Goal: Task Accomplishment & Management: Use online tool/utility

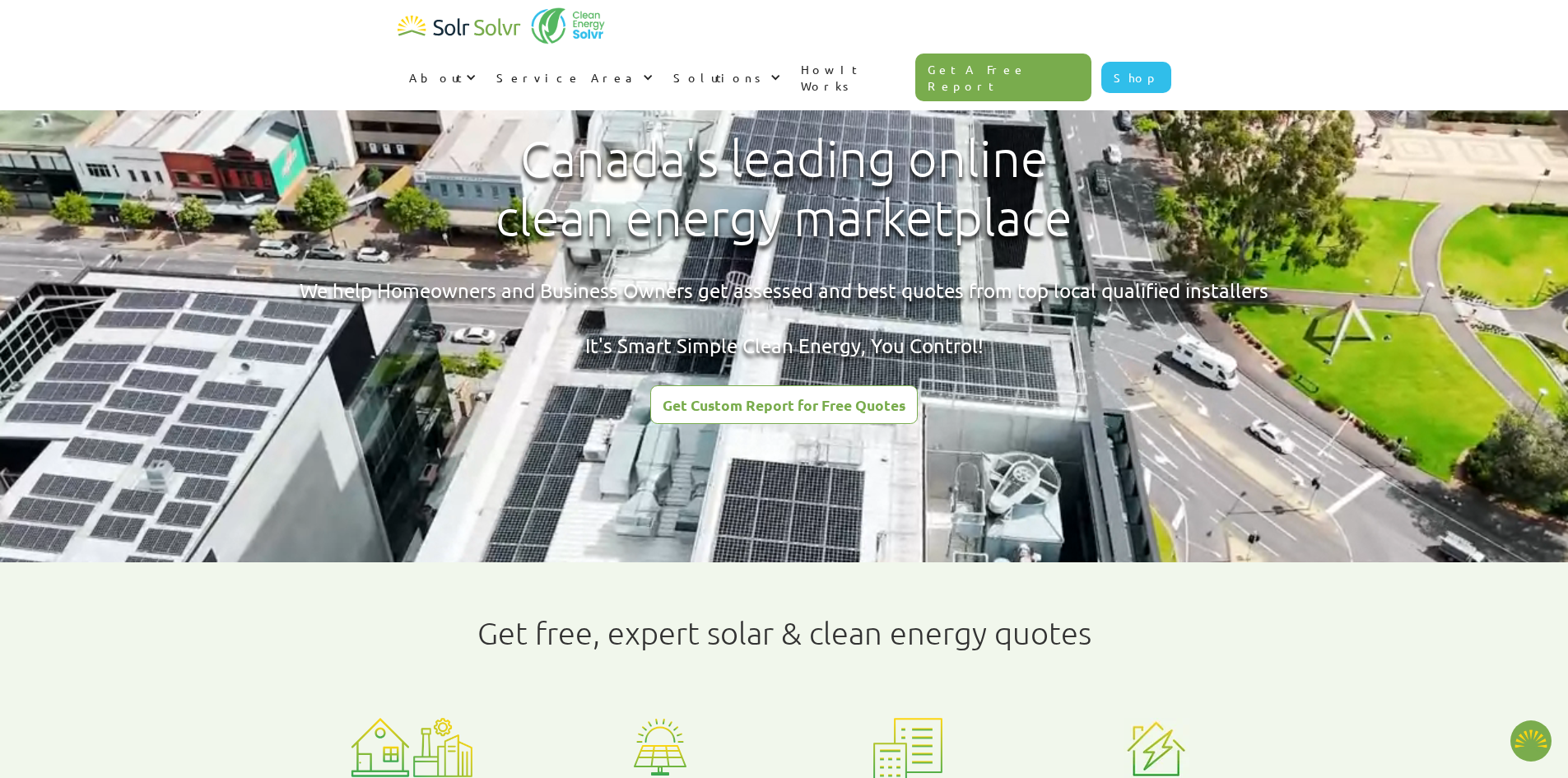
type textarea "x"
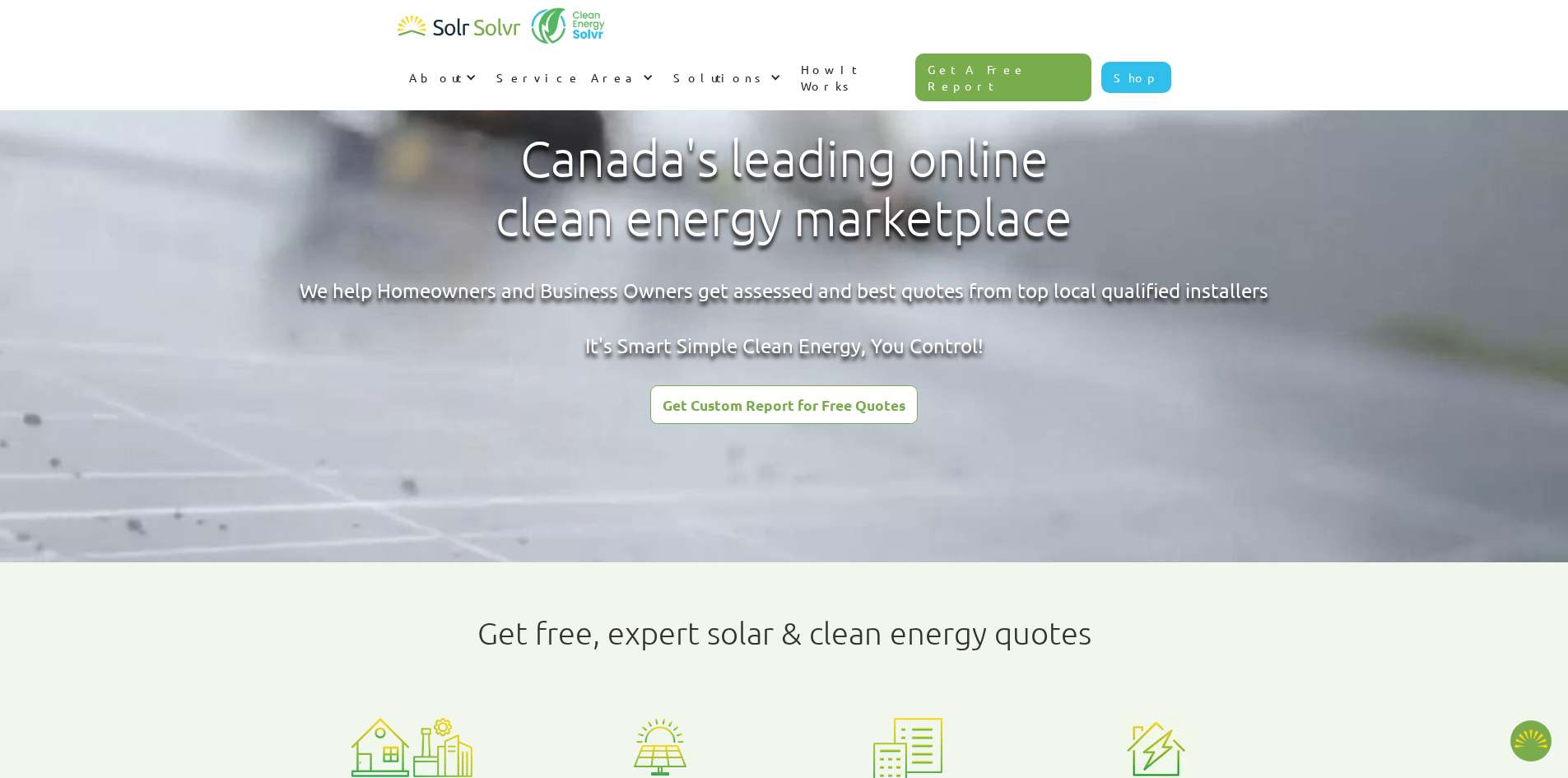
radio input "true"
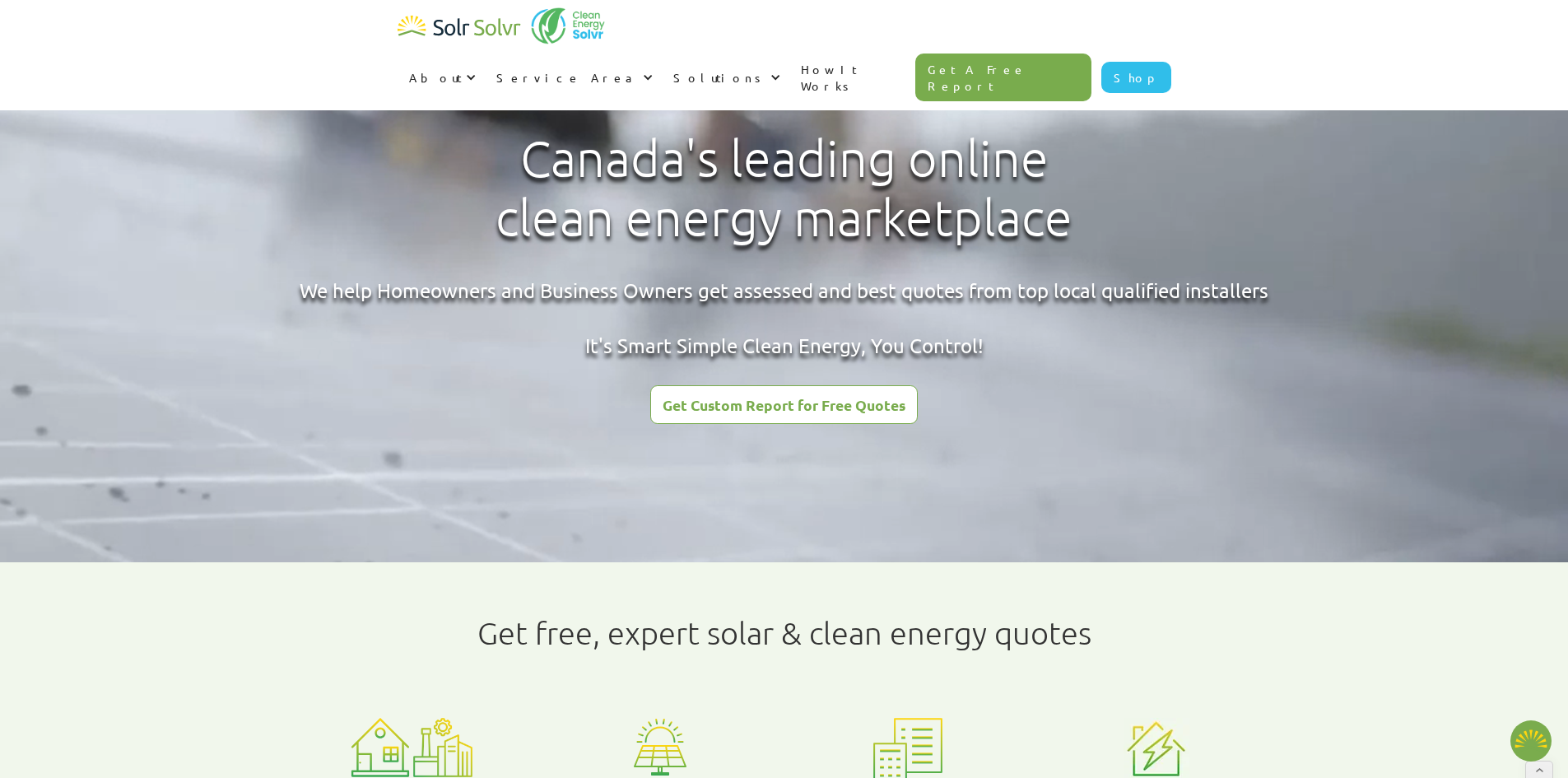
type textarea "x"
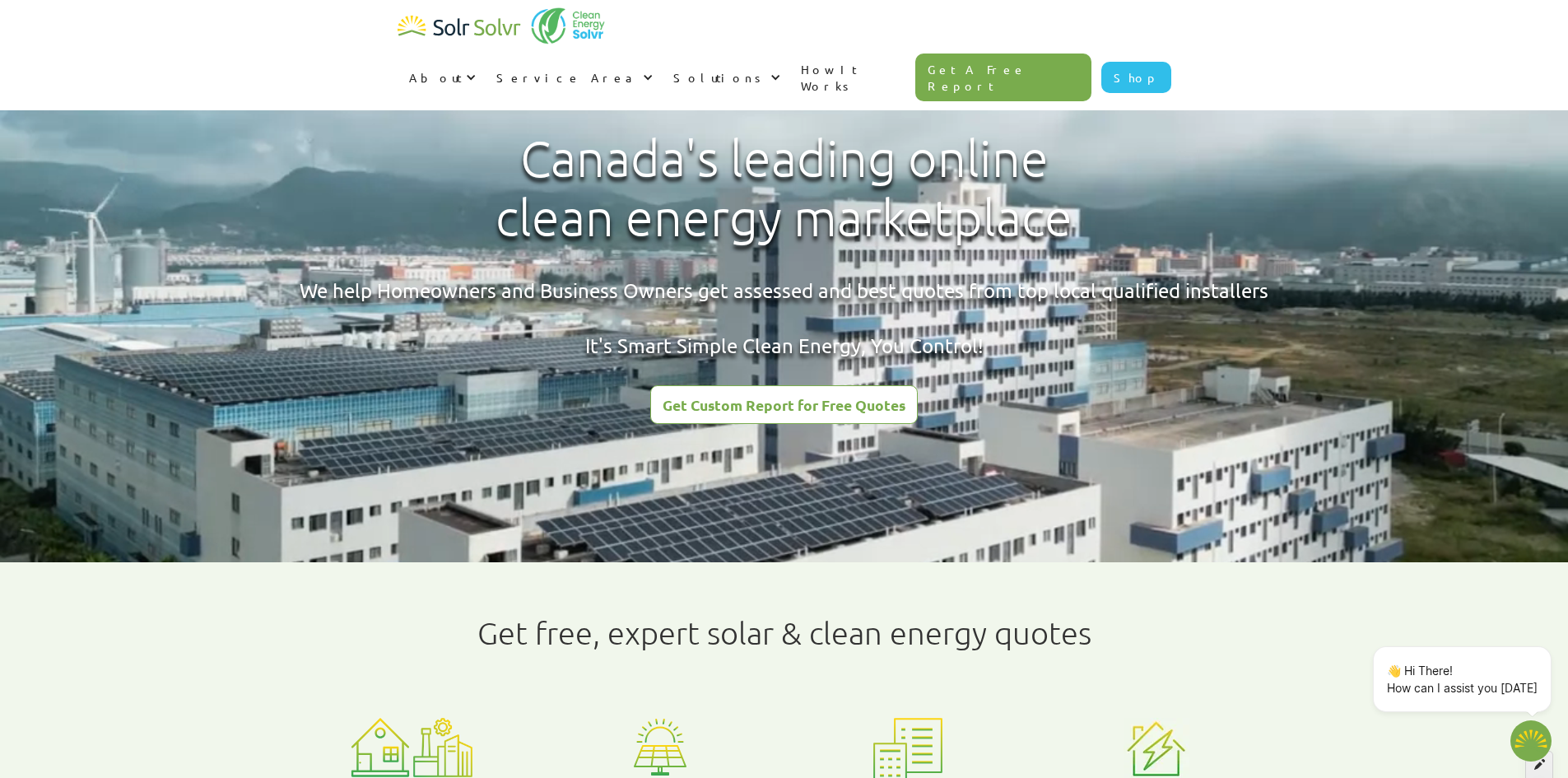
click at [1537, 773] on div at bounding box center [1539, 764] width 28 height 28
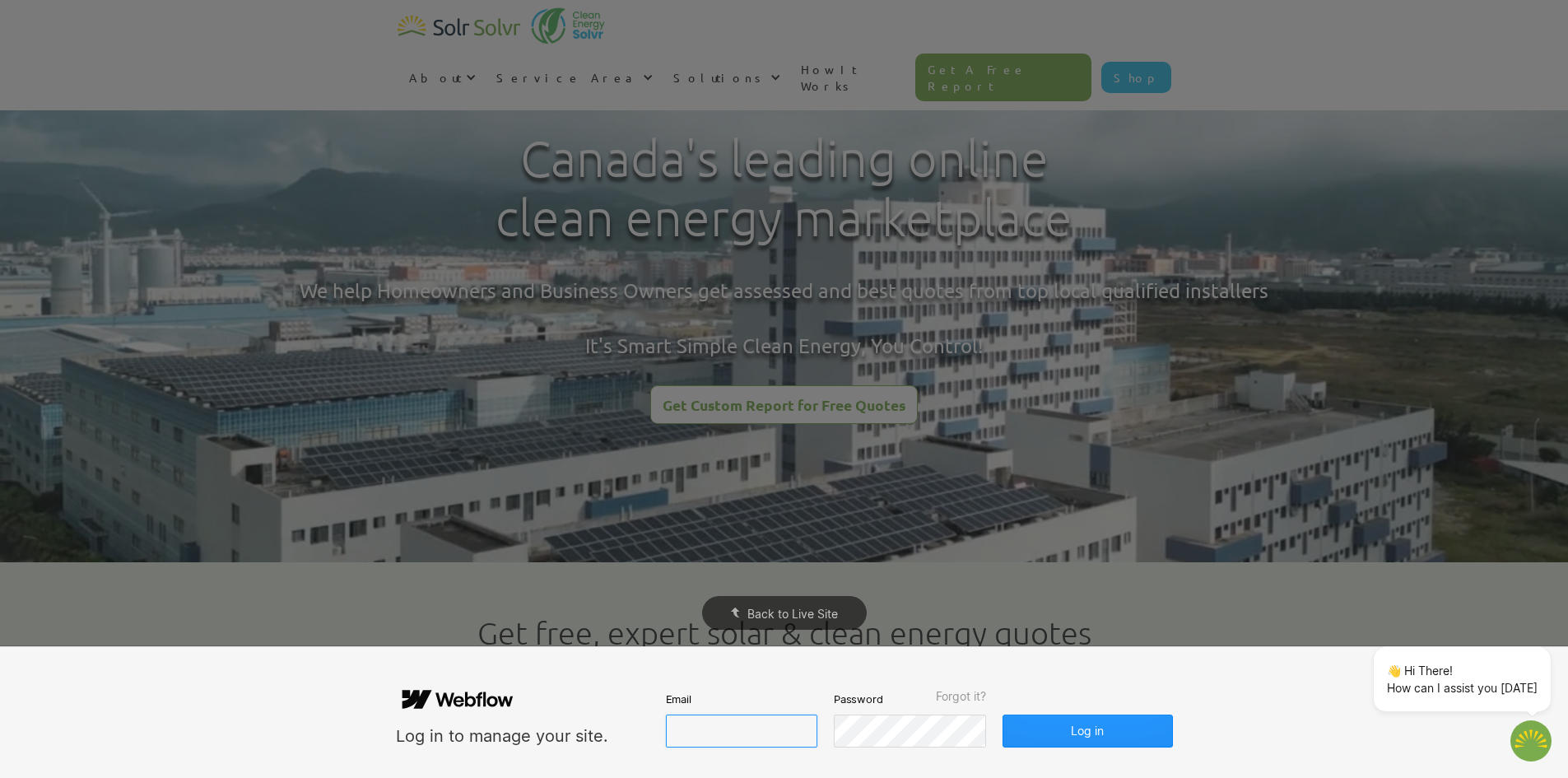
type input "[EMAIL_ADDRESS][DOMAIN_NAME]"
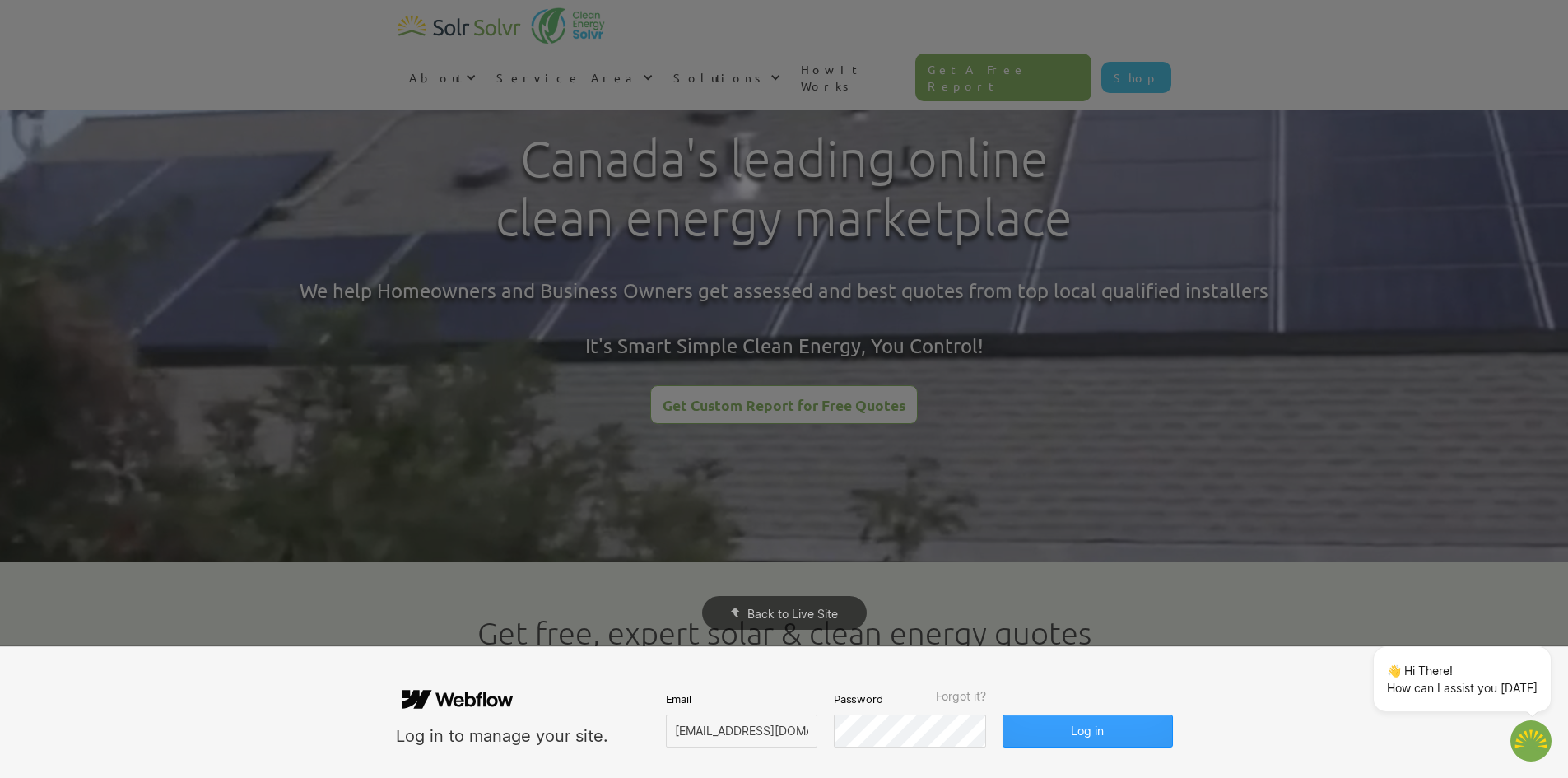
click at [1127, 723] on button "Log in" at bounding box center [1087, 731] width 170 height 33
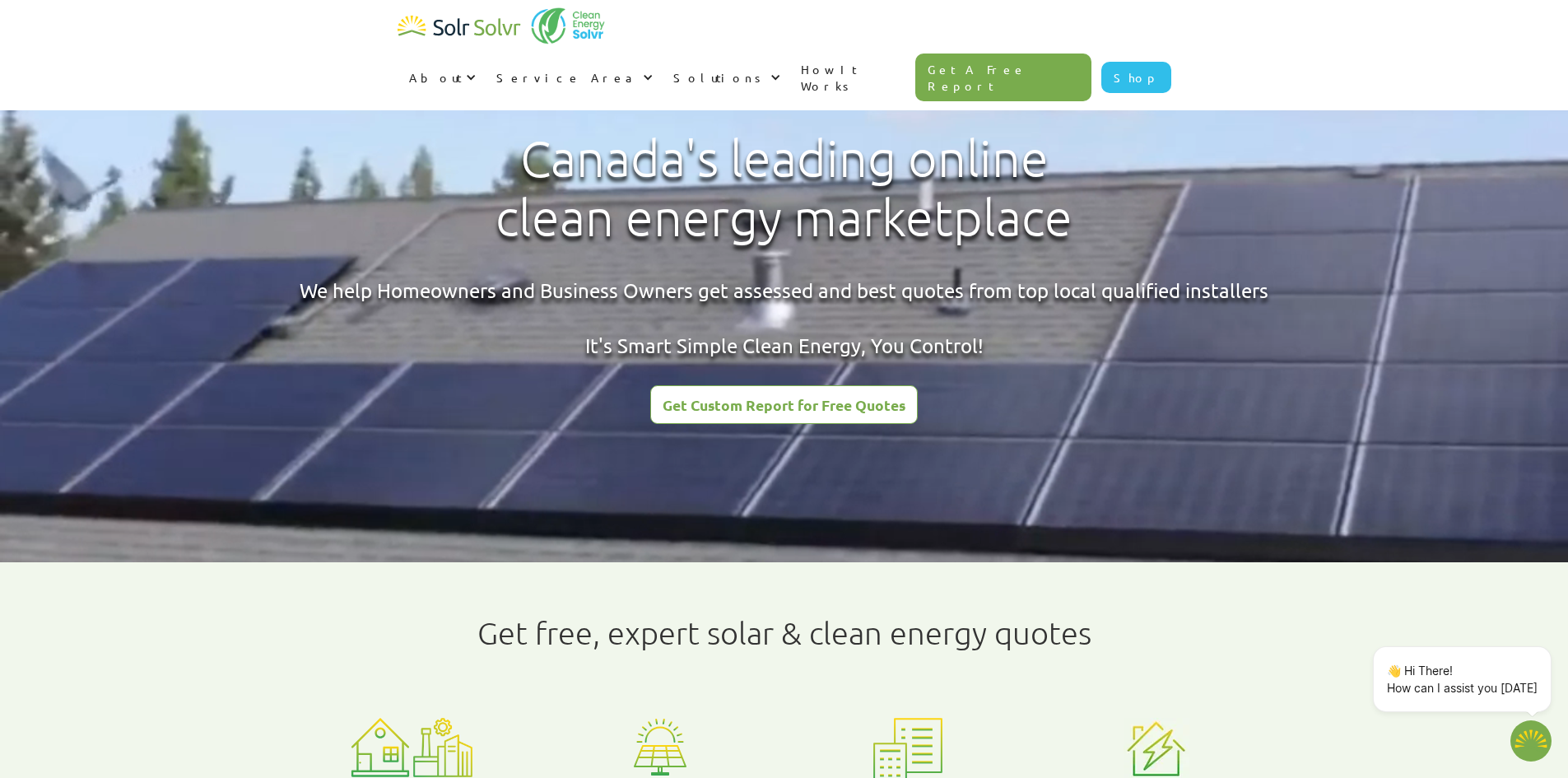
type textarea "x"
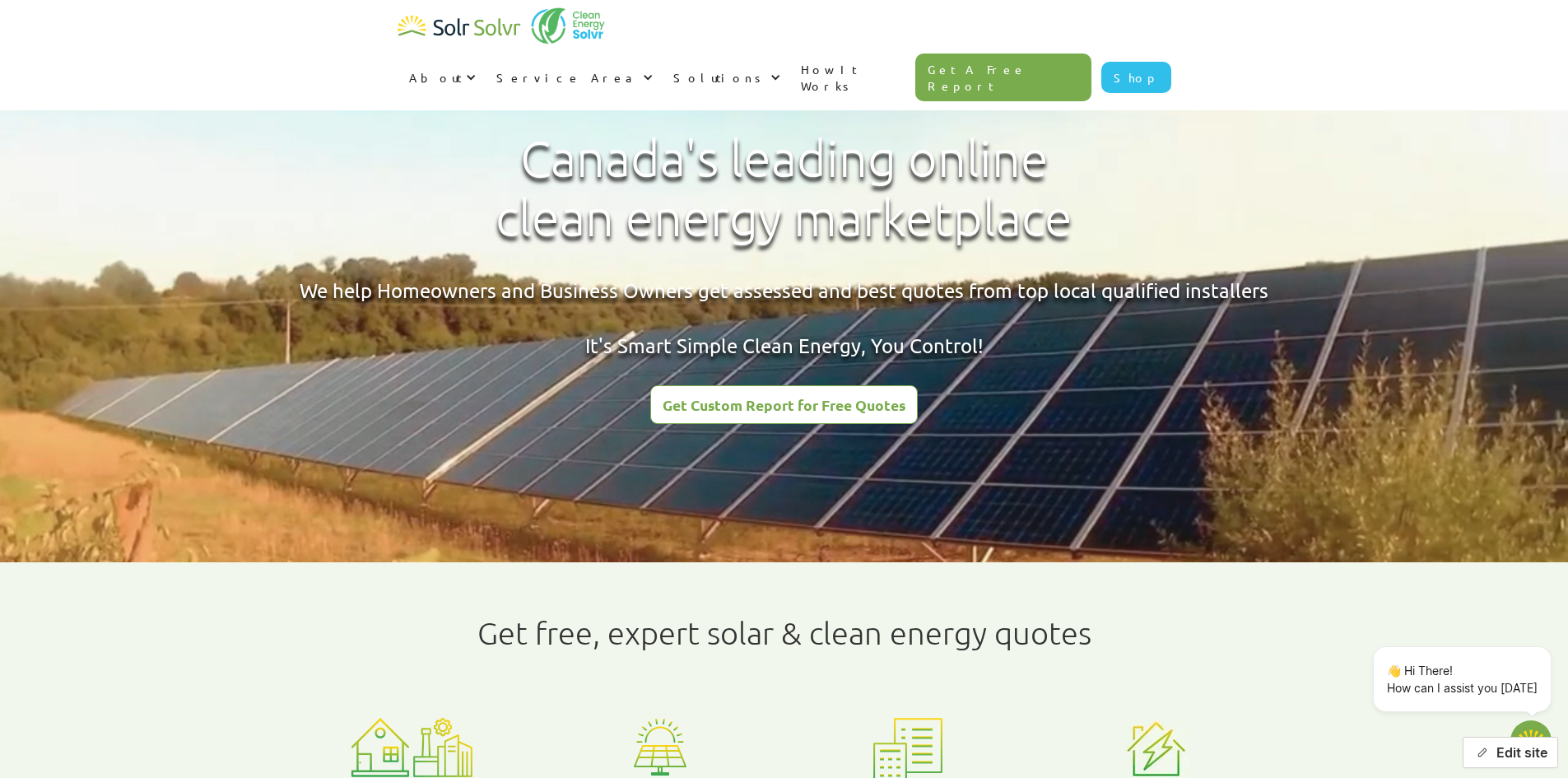
click at [1511, 757] on button "Edit site" at bounding box center [1510, 751] width 95 height 31
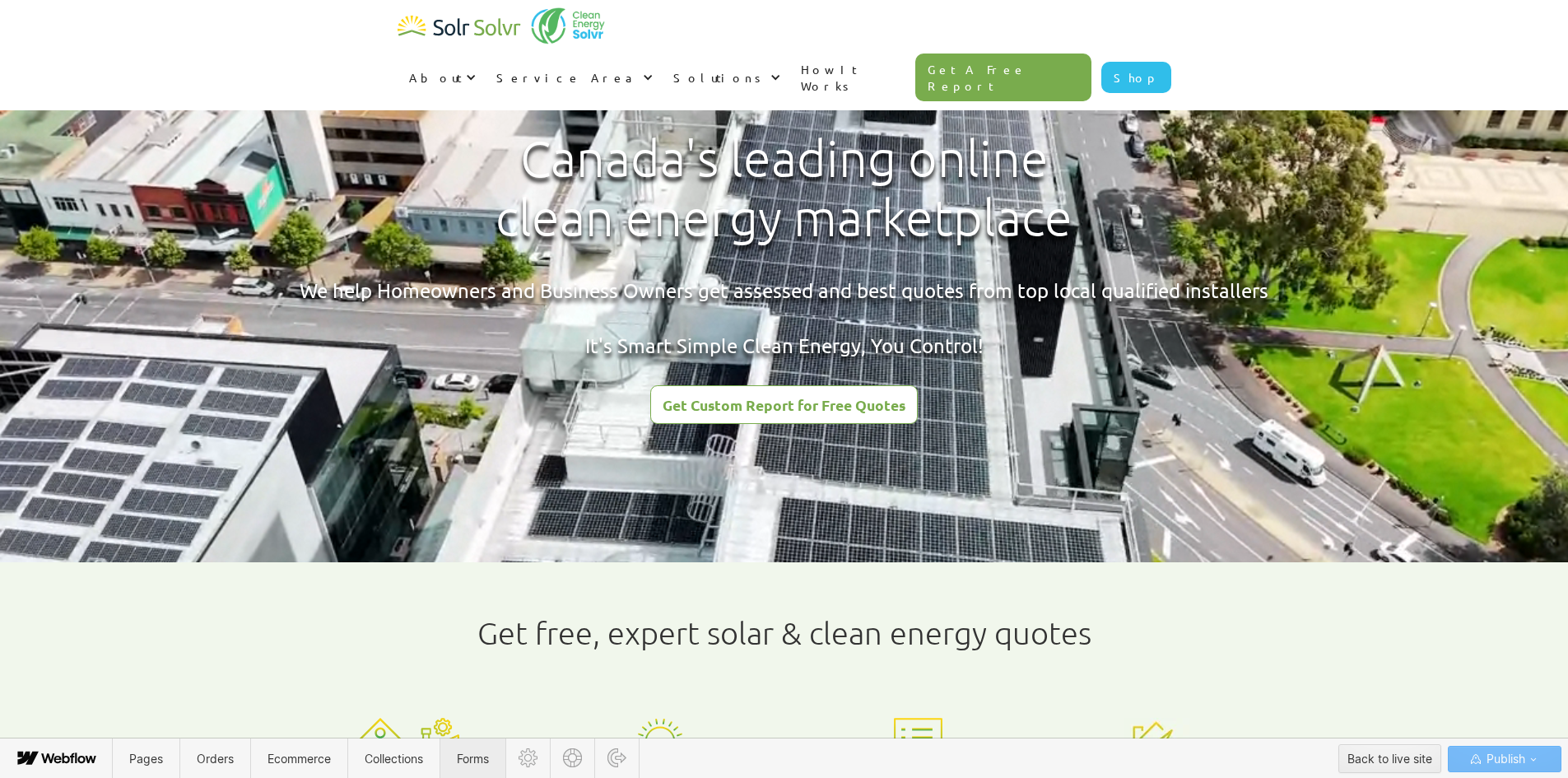
click at [473, 760] on span "Forms" at bounding box center [473, 758] width 32 height 14
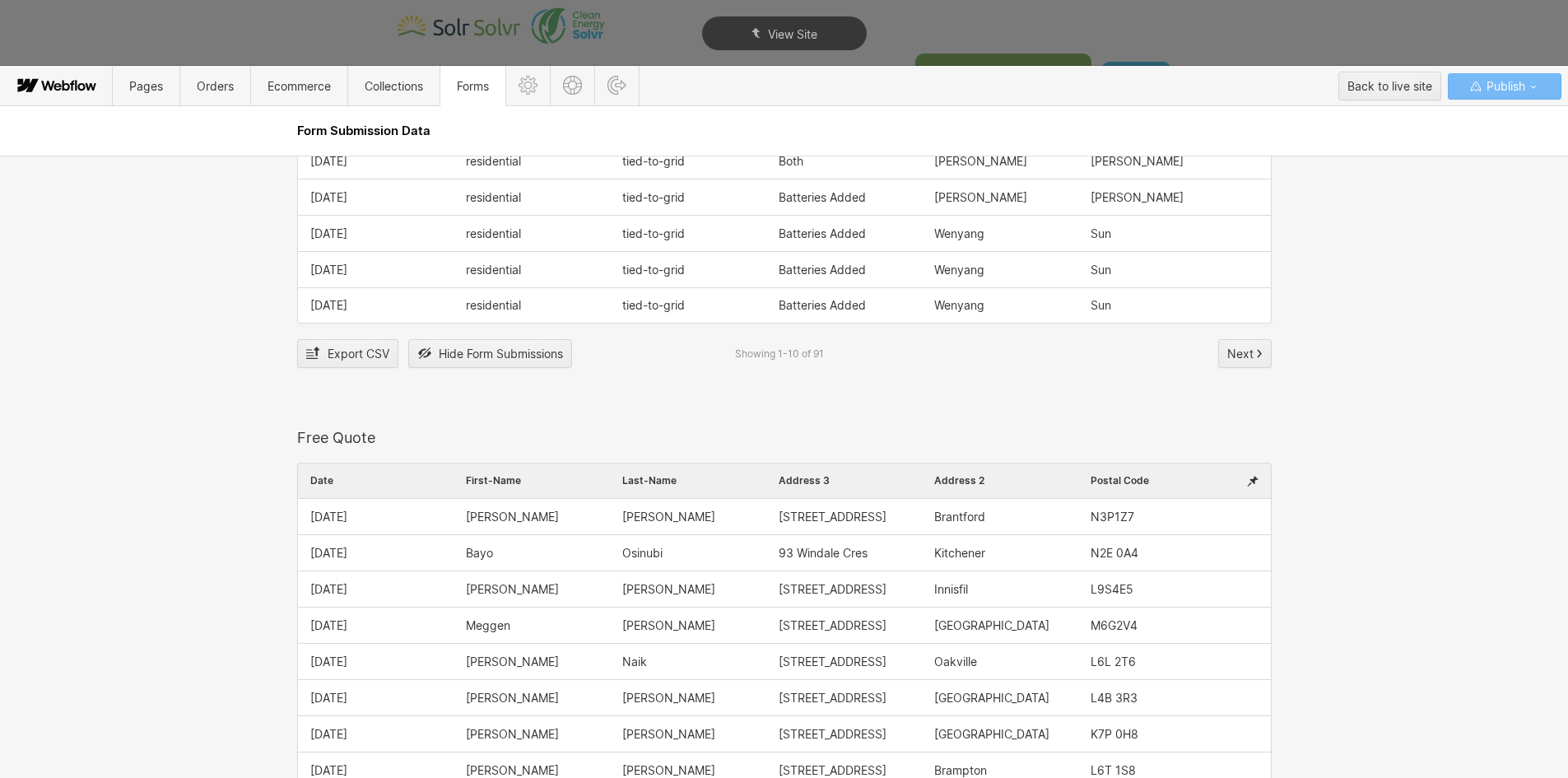
scroll to position [2057, 0]
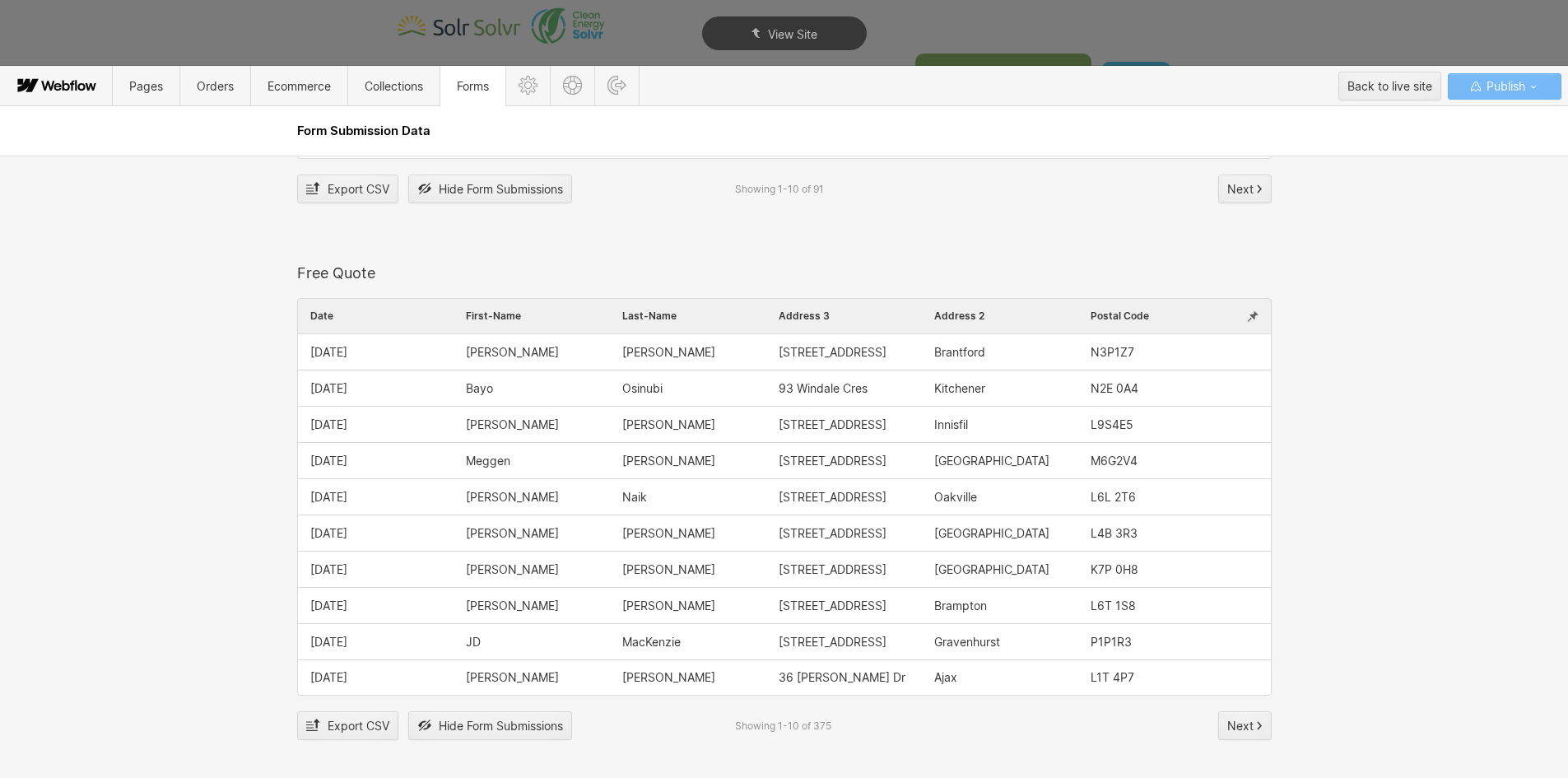
click at [1252, 315] on icon at bounding box center [1252, 317] width 12 height 14
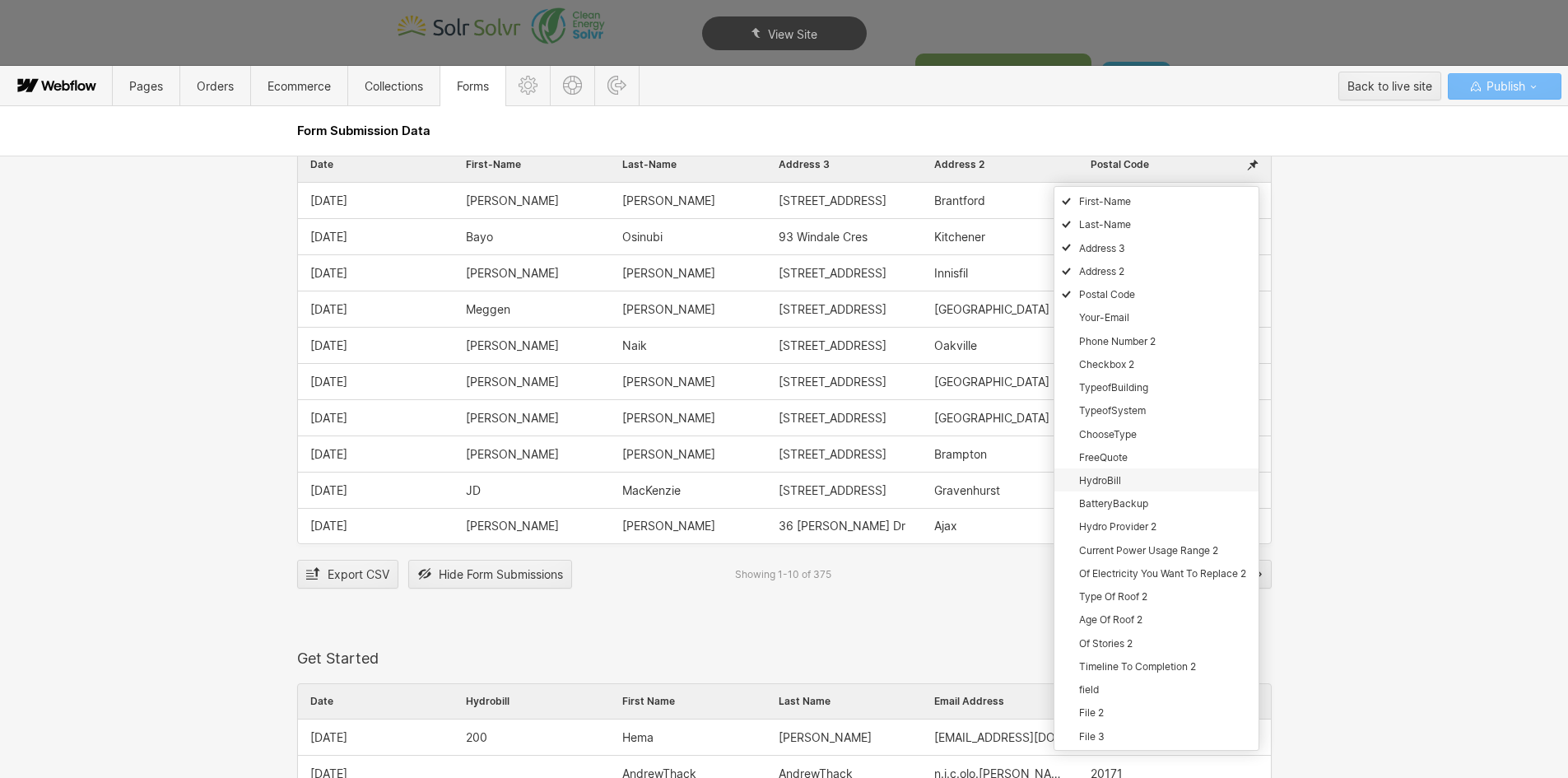
scroll to position [2222, 0]
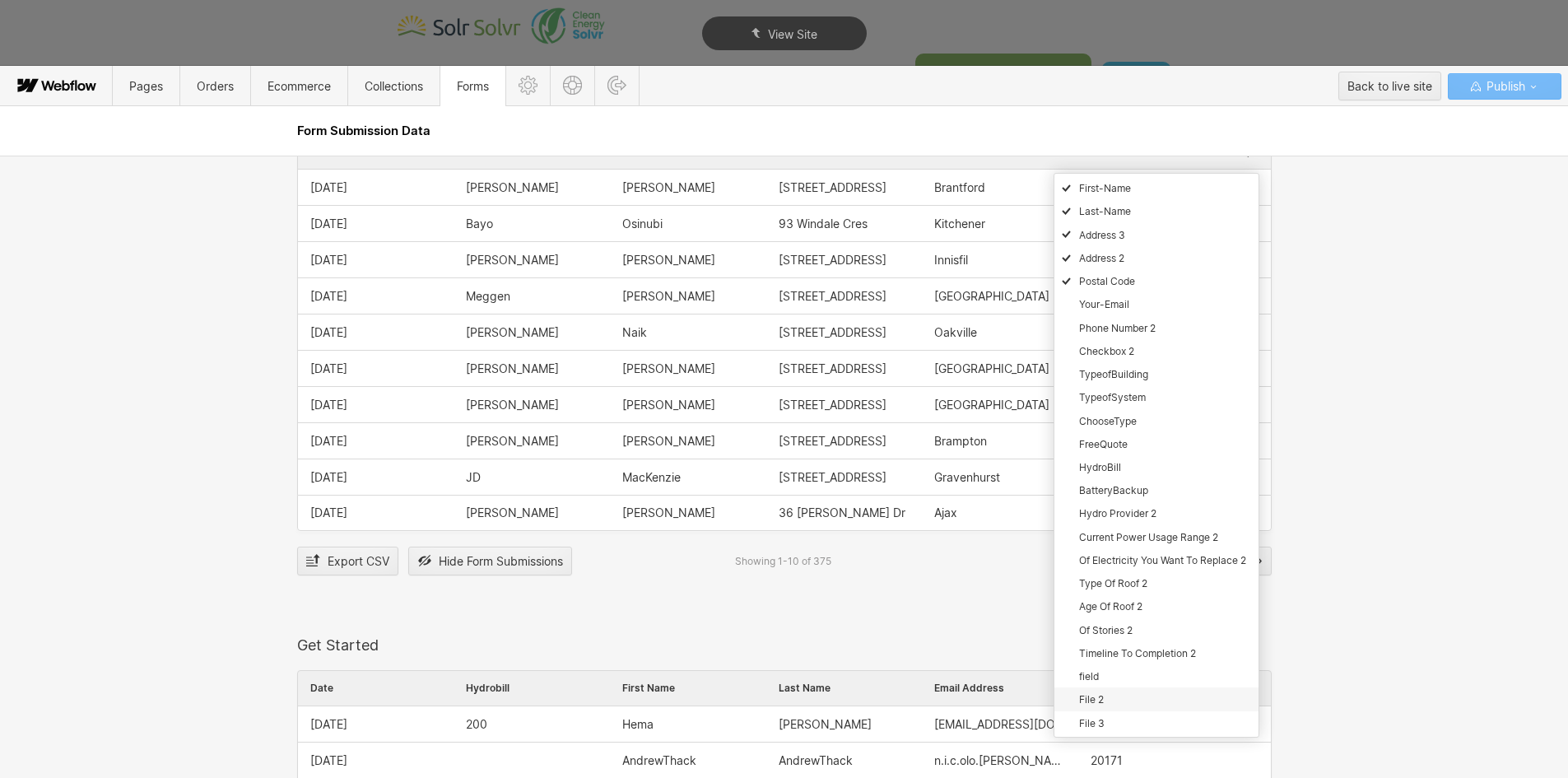
click at [1094, 699] on span "File 2" at bounding box center [1091, 699] width 25 height 12
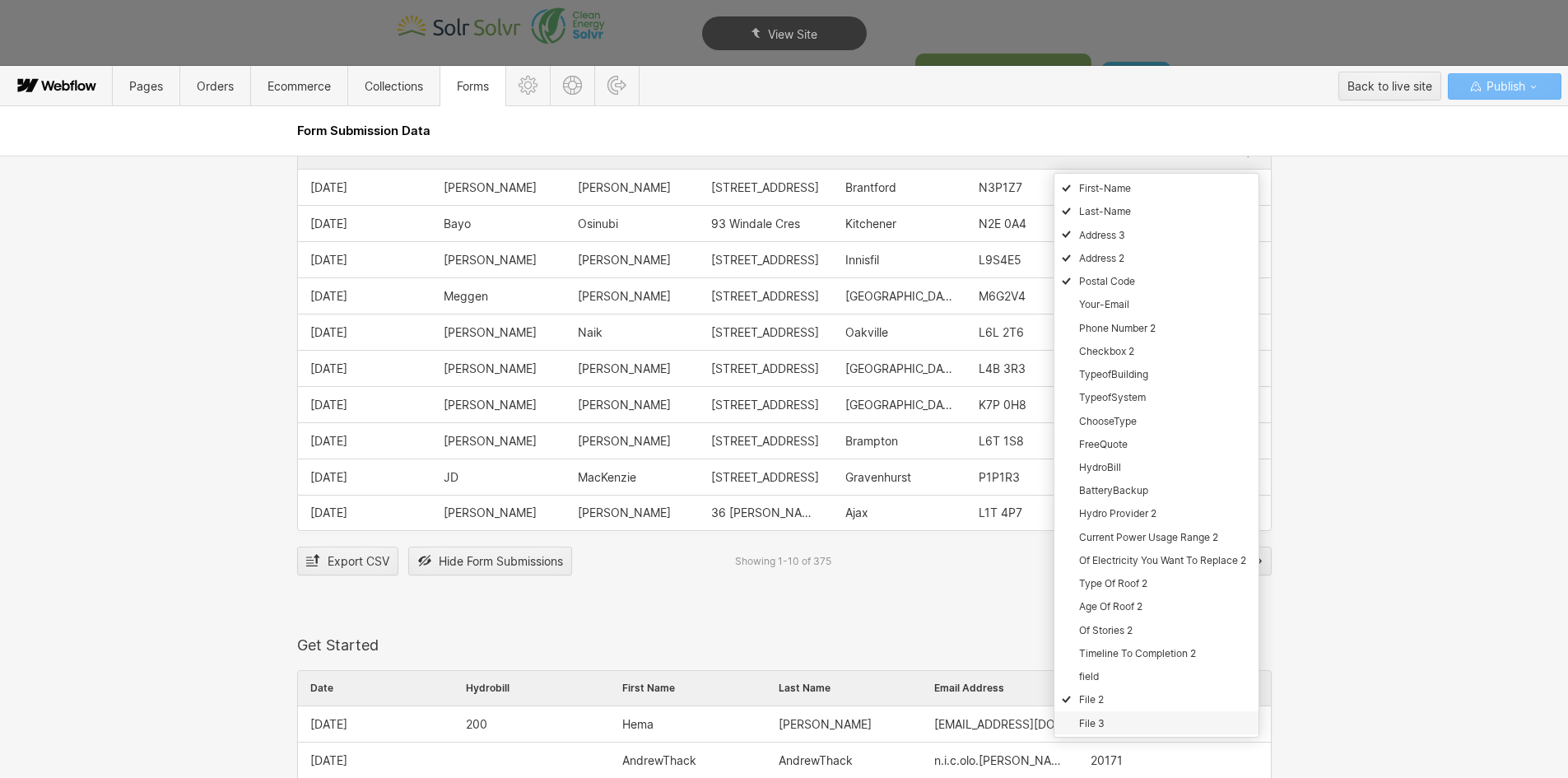
click at [1088, 724] on span "File 3" at bounding box center [1091, 723] width 26 height 12
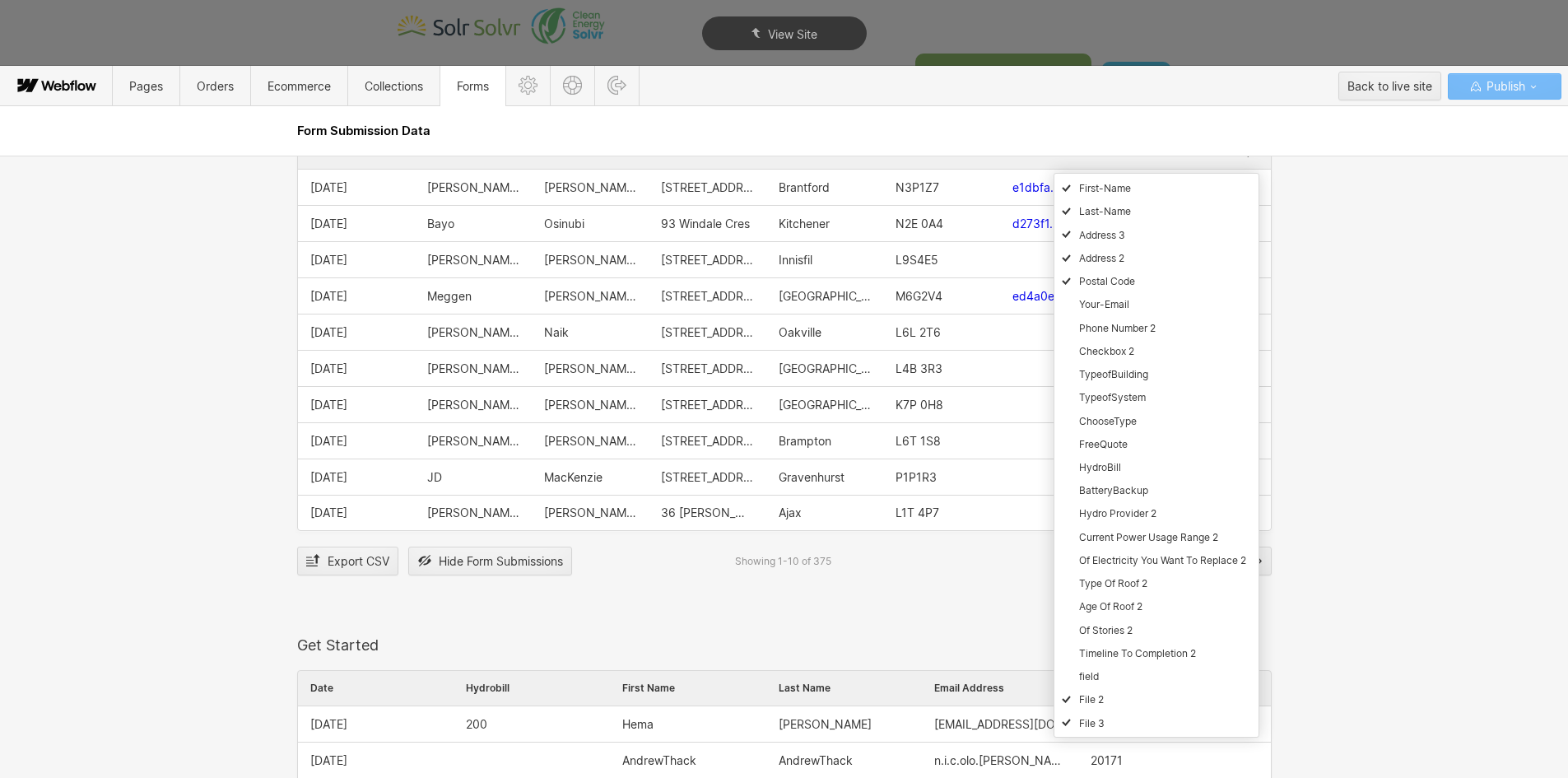
click at [1360, 588] on div "Contact Us Form Date Name Email Address Contact Message Name Email Address Cont…" at bounding box center [784, 466] width 1568 height 622
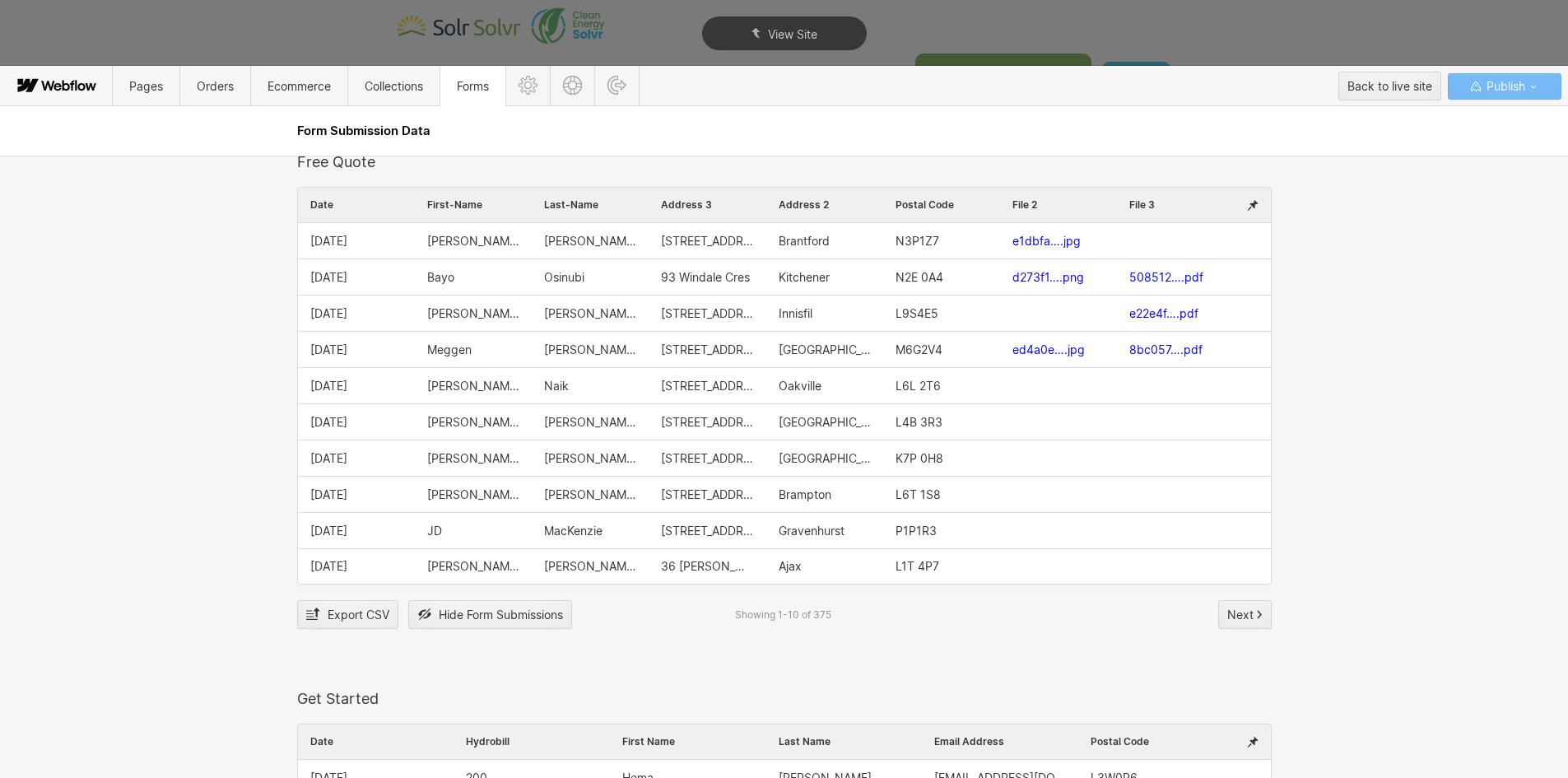
scroll to position [2140, 0]
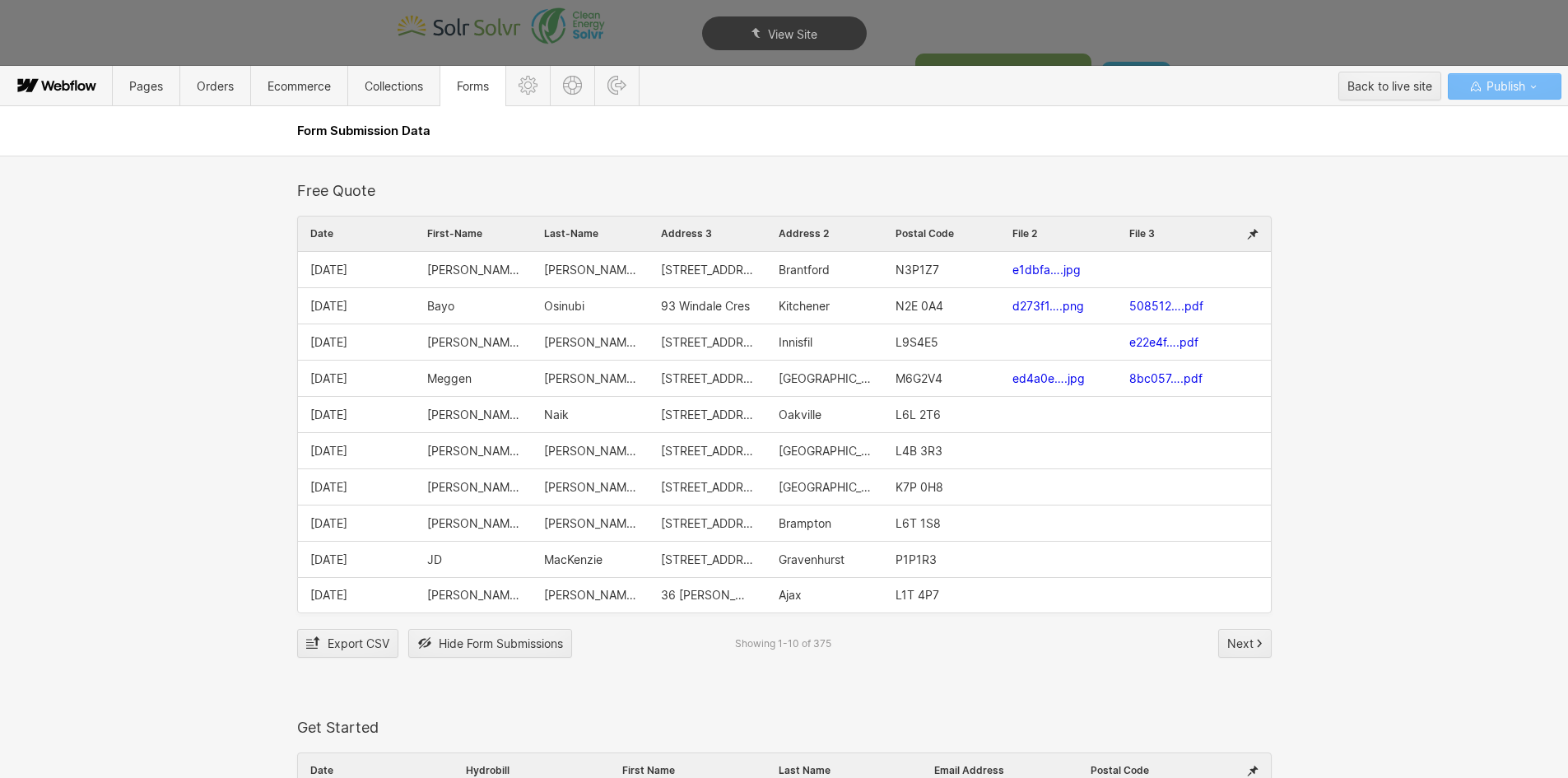
click at [1146, 305] on link "508512….pdf" at bounding box center [1166, 306] width 74 height 14
type textarea "x"
